Goal: Transaction & Acquisition: Obtain resource

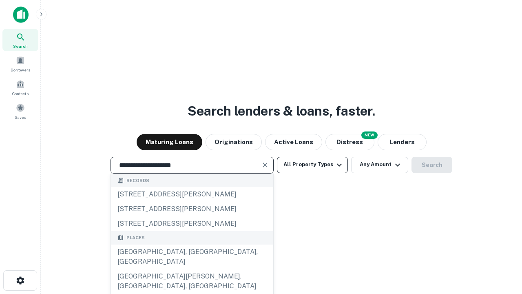
click at [192, 269] on div "[GEOGRAPHIC_DATA], [GEOGRAPHIC_DATA], [GEOGRAPHIC_DATA]" at bounding box center [192, 256] width 162 height 24
click at [313, 164] on button "All Property Types" at bounding box center [312, 165] width 71 height 16
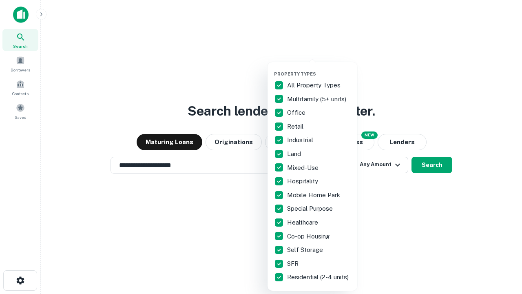
type input "**********"
click at [319, 69] on button "button" at bounding box center [319, 69] width 90 height 0
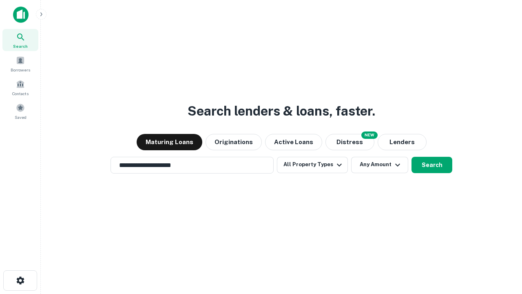
scroll to position [5, 98]
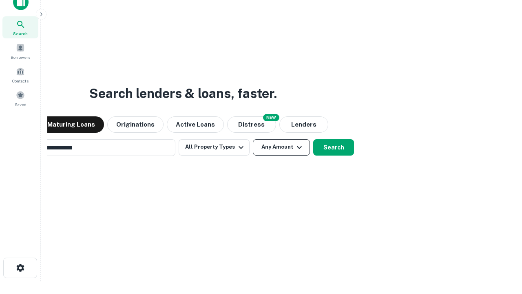
click at [253, 139] on button "Any Amount" at bounding box center [281, 147] width 57 height 16
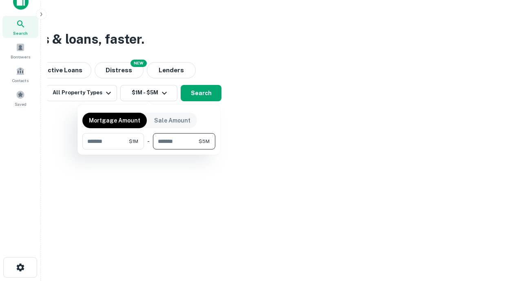
type input "*******"
click at [149, 149] on button "button" at bounding box center [148, 149] width 133 height 0
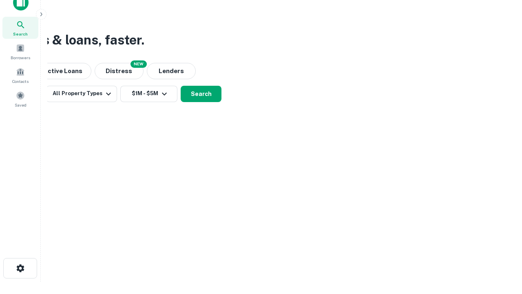
scroll to position [5, 151]
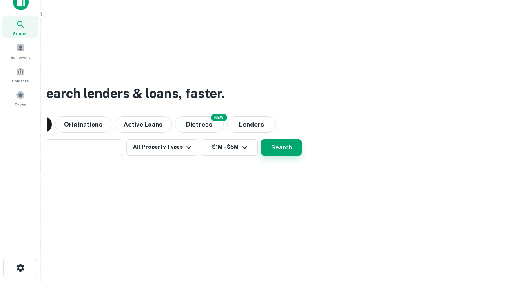
click at [261, 139] on button "Search" at bounding box center [281, 147] width 41 height 16
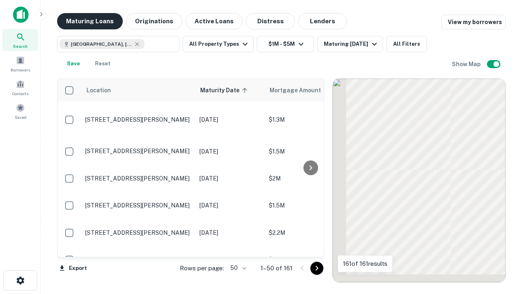
click at [90, 21] on button "Maturing Loans" at bounding box center [90, 21] width 66 height 16
